Goal: Information Seeking & Learning: Learn about a topic

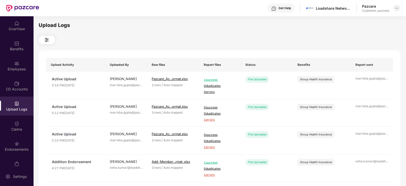
click at [398, 7] on img at bounding box center [397, 8] width 4 height 4
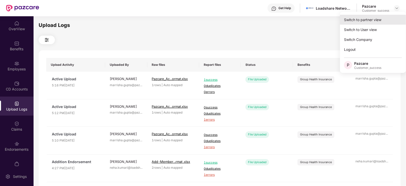
click at [367, 19] on div "Switch to partner view" at bounding box center [373, 20] width 66 height 10
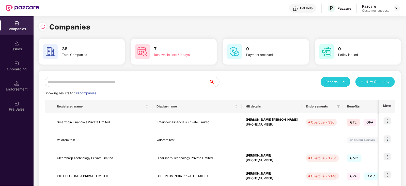
click at [110, 81] on input "text" at bounding box center [127, 82] width 164 height 10
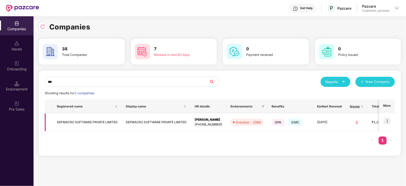
type input "***"
click at [389, 122] on img at bounding box center [387, 120] width 7 height 7
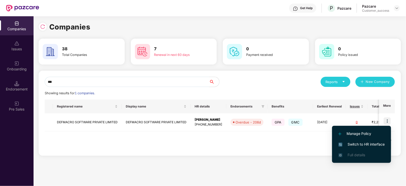
click at [369, 143] on span "Switch to HR interface" at bounding box center [361, 145] width 46 height 6
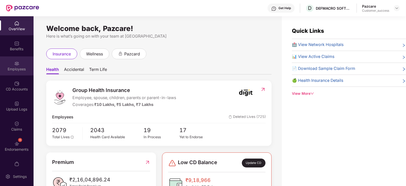
click at [26, 61] on div "Employees" at bounding box center [17, 65] width 34 height 19
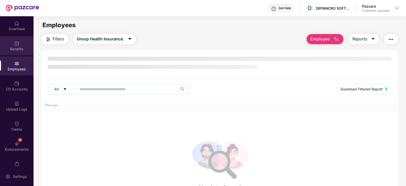
click at [19, 41] on div "Benefits" at bounding box center [17, 45] width 34 height 19
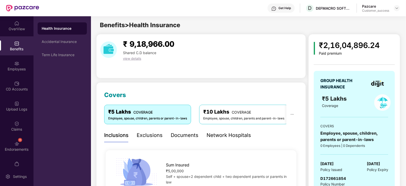
click at [190, 135] on div "Documents" at bounding box center [185, 135] width 28 height 8
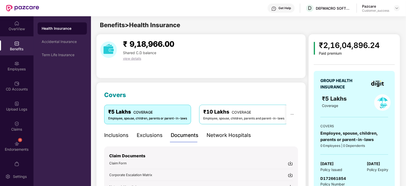
click at [190, 135] on div "Documents" at bounding box center [185, 135] width 28 height 8
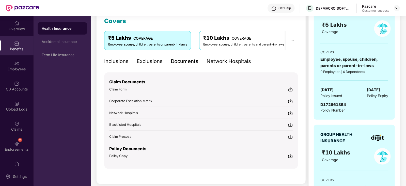
click at [118, 155] on span "Policy Copy" at bounding box center [118, 156] width 18 height 4
click at [9, 68] on div "Employees" at bounding box center [17, 69] width 34 height 5
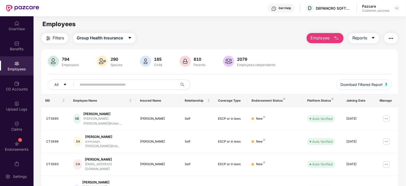
scroll to position [126, 0]
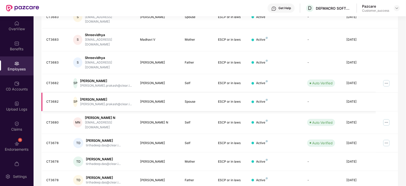
scroll to position [0, 0]
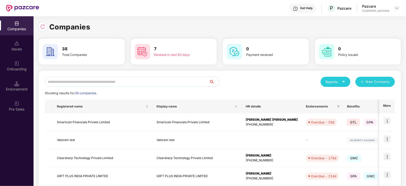
click at [117, 80] on input "text" at bounding box center [127, 82] width 164 height 10
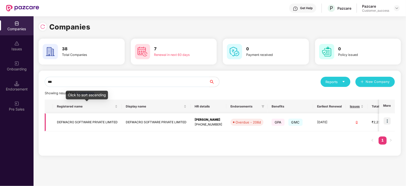
type input "***"
click at [108, 115] on td "DEFMACRO SOFTWARE PRIVATE LIMITED" at bounding box center [87, 122] width 69 height 18
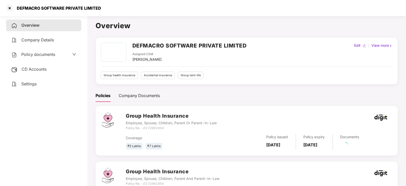
click at [68, 54] on div "Policy documents" at bounding box center [43, 54] width 65 height 7
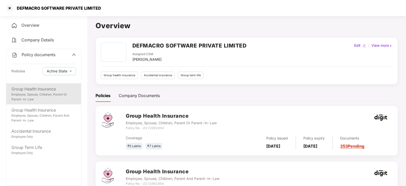
click at [37, 99] on div "Employee, Spouse, Children, Parent Or Parent-In-Law" at bounding box center [43, 97] width 65 height 10
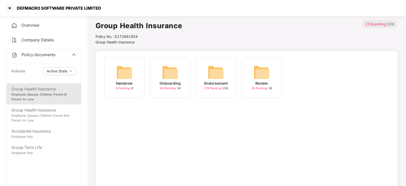
click at [210, 71] on img at bounding box center [216, 72] width 16 height 16
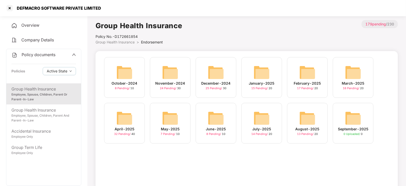
click at [315, 125] on img at bounding box center [307, 118] width 16 height 16
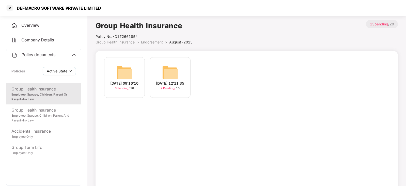
click at [184, 81] on div "[DATE] 12:11:35" at bounding box center [170, 84] width 28 height 6
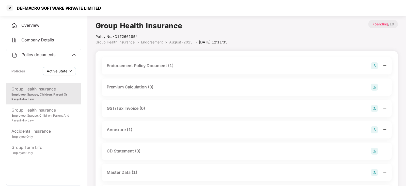
click at [162, 66] on div "Endorsement Policy Document (1)" at bounding box center [140, 66] width 67 height 6
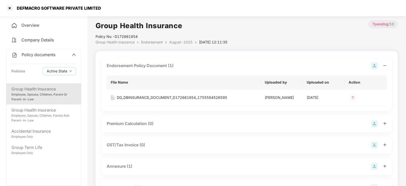
click at [162, 66] on div "Endorsement Policy Document (1)" at bounding box center [140, 66] width 67 height 6
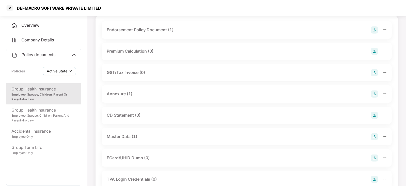
scroll to position [36, 0]
click at [126, 134] on div "Master Data (1)" at bounding box center [122, 136] width 30 height 6
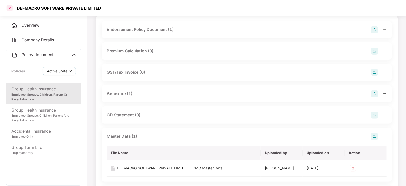
click at [9, 5] on div at bounding box center [10, 8] width 8 height 8
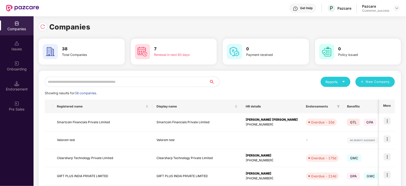
scroll to position [0, 0]
click at [81, 82] on input "*" at bounding box center [127, 82] width 164 height 10
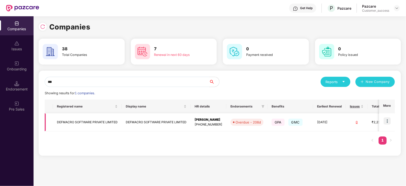
type input "***"
click at [389, 119] on img at bounding box center [387, 120] width 7 height 7
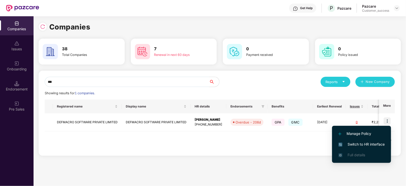
click at [372, 140] on li "Switch to HR interface" at bounding box center [361, 144] width 59 height 11
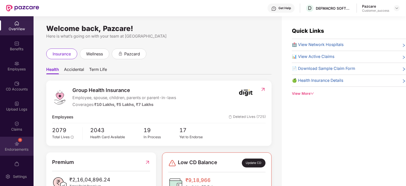
click at [11, 155] on div "11 Endorsements" at bounding box center [17, 146] width 34 height 19
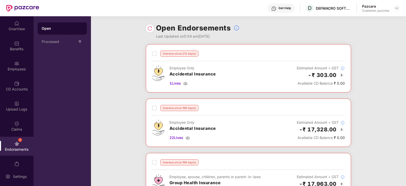
scroll to position [79, 0]
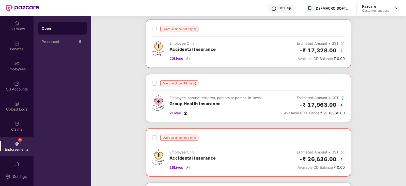
click at [341, 105] on img at bounding box center [342, 105] width 6 height 6
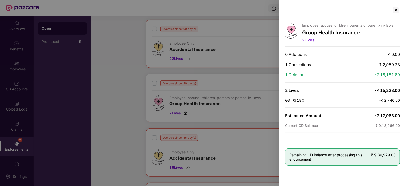
click at [105, 91] on div at bounding box center [203, 93] width 406 height 186
click at [399, 9] on div at bounding box center [396, 10] width 8 height 8
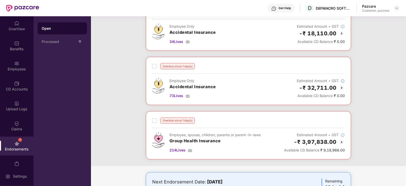
scroll to position [550, 0]
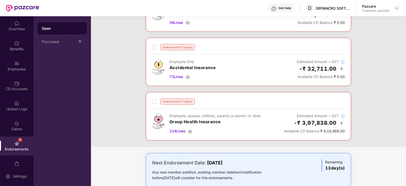
click at [341, 122] on img at bounding box center [342, 123] width 6 height 6
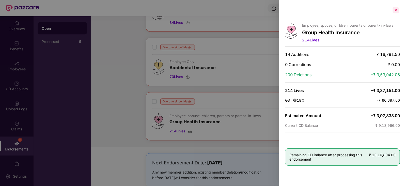
drag, startPoint x: 95, startPoint y: 46, endPoint x: 396, endPoint y: 11, distance: 303.4
click at [396, 11] on div "Employee, spouse, children, parents or parent-in-laws Group Health Insurance 21…" at bounding box center [203, 93] width 406 height 186
click at [396, 12] on div at bounding box center [396, 10] width 8 height 8
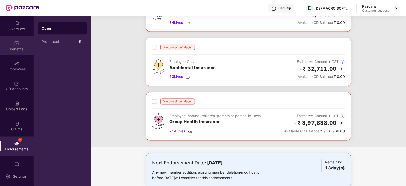
click at [7, 50] on div "Benefits" at bounding box center [17, 49] width 34 height 5
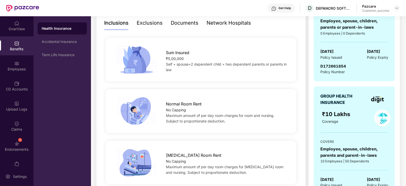
scroll to position [0, 0]
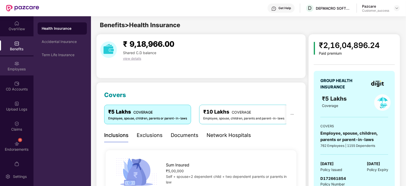
click at [30, 70] on div "Employees" at bounding box center [17, 69] width 34 height 5
